Goal: Navigation & Orientation: Find specific page/section

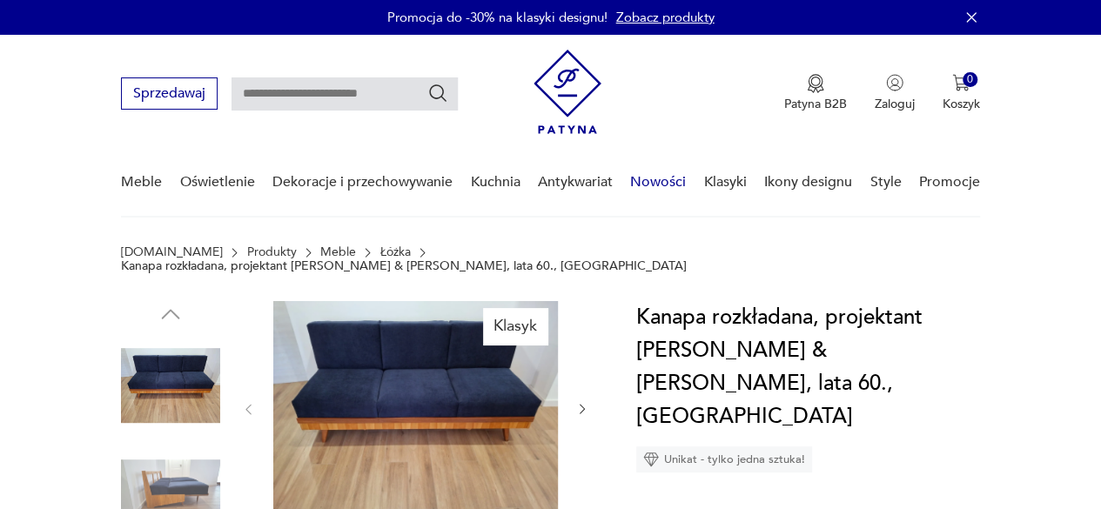
click at [665, 182] on link "Nowości" at bounding box center [658, 182] width 56 height 67
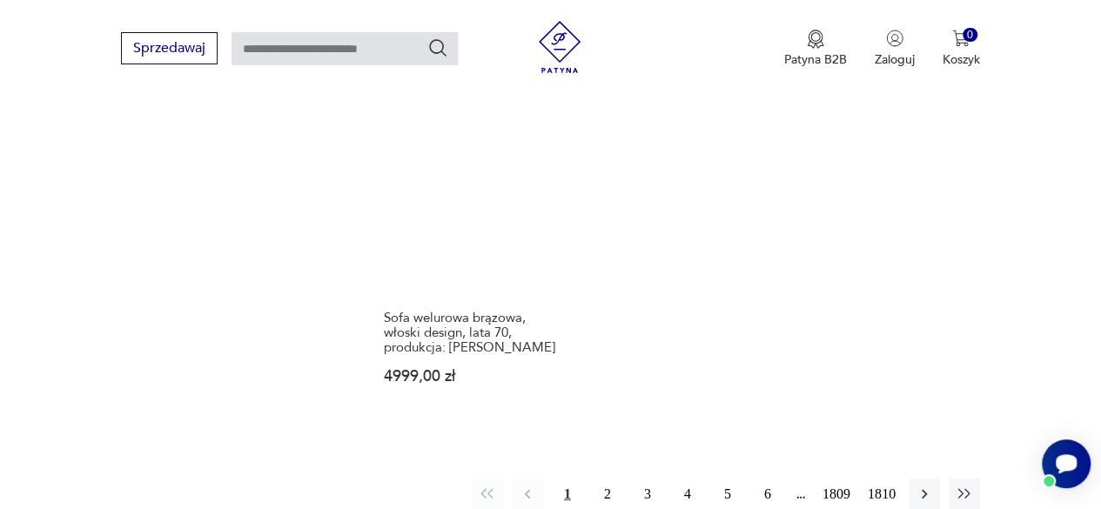
scroll to position [2327, 0]
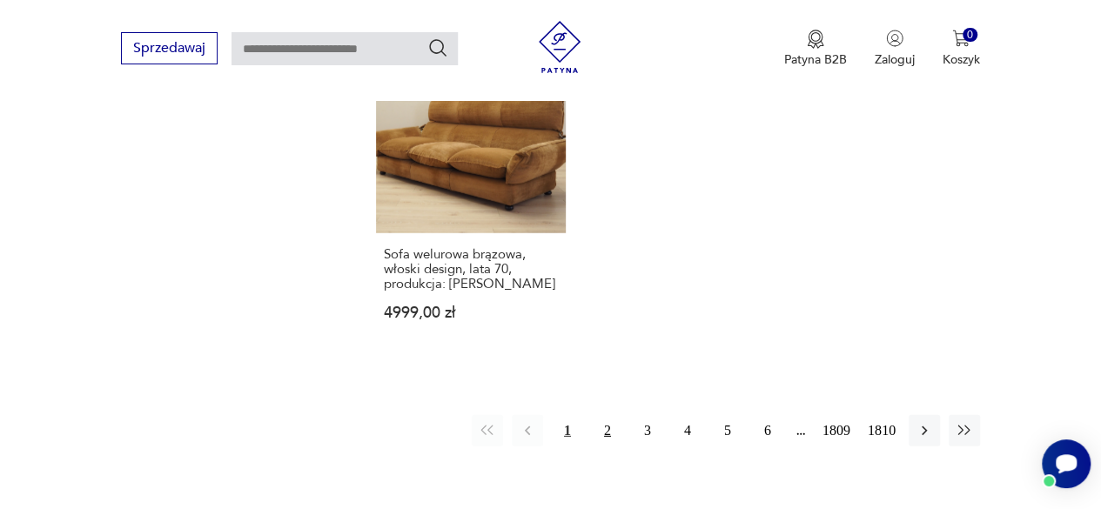
click at [606, 415] on button "2" at bounding box center [607, 430] width 31 height 31
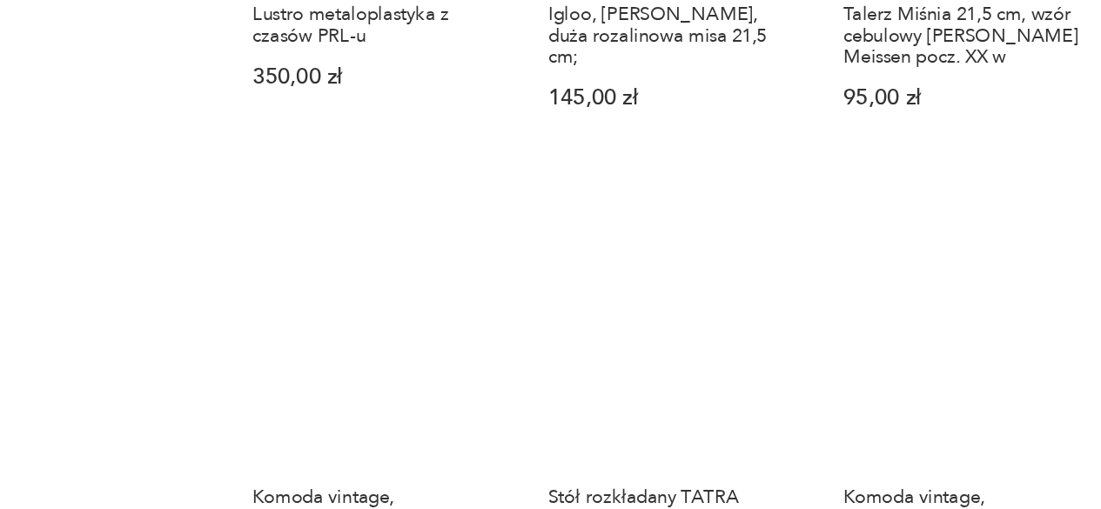
scroll to position [1671, 0]
